Goal: Task Accomplishment & Management: Manage account settings

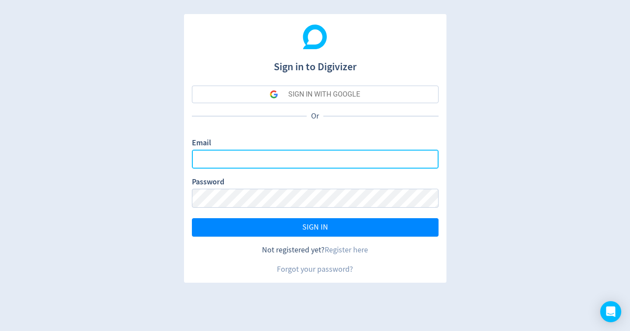
type input "[EMAIL_ADDRESS][DOMAIN_NAME]"
click at [260, 160] on input "[EMAIL_ADDRESS][DOMAIN_NAME]" at bounding box center [315, 159] width 247 height 19
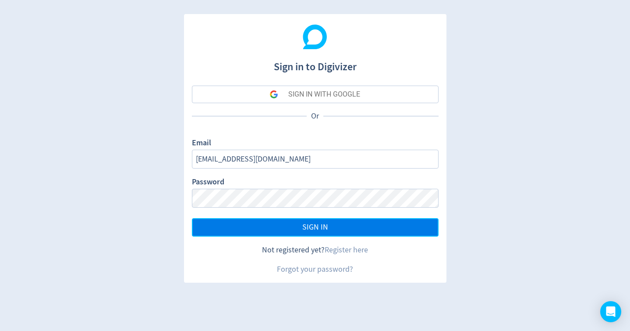
click at [303, 233] on button "SIGN IN" at bounding box center [315, 227] width 247 height 18
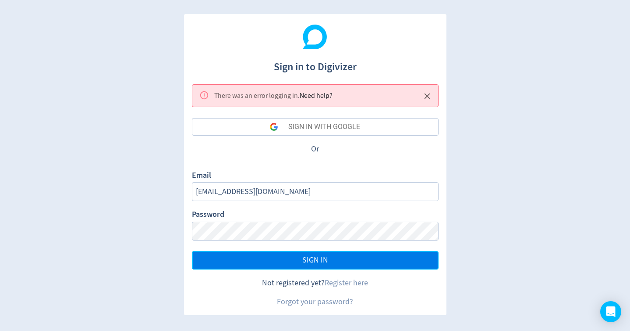
click at [309, 262] on span "SIGN IN" at bounding box center [316, 260] width 26 height 8
click at [258, 256] on button "SIGN IN" at bounding box center [315, 260] width 247 height 18
